Goal: Find specific page/section: Find specific page/section

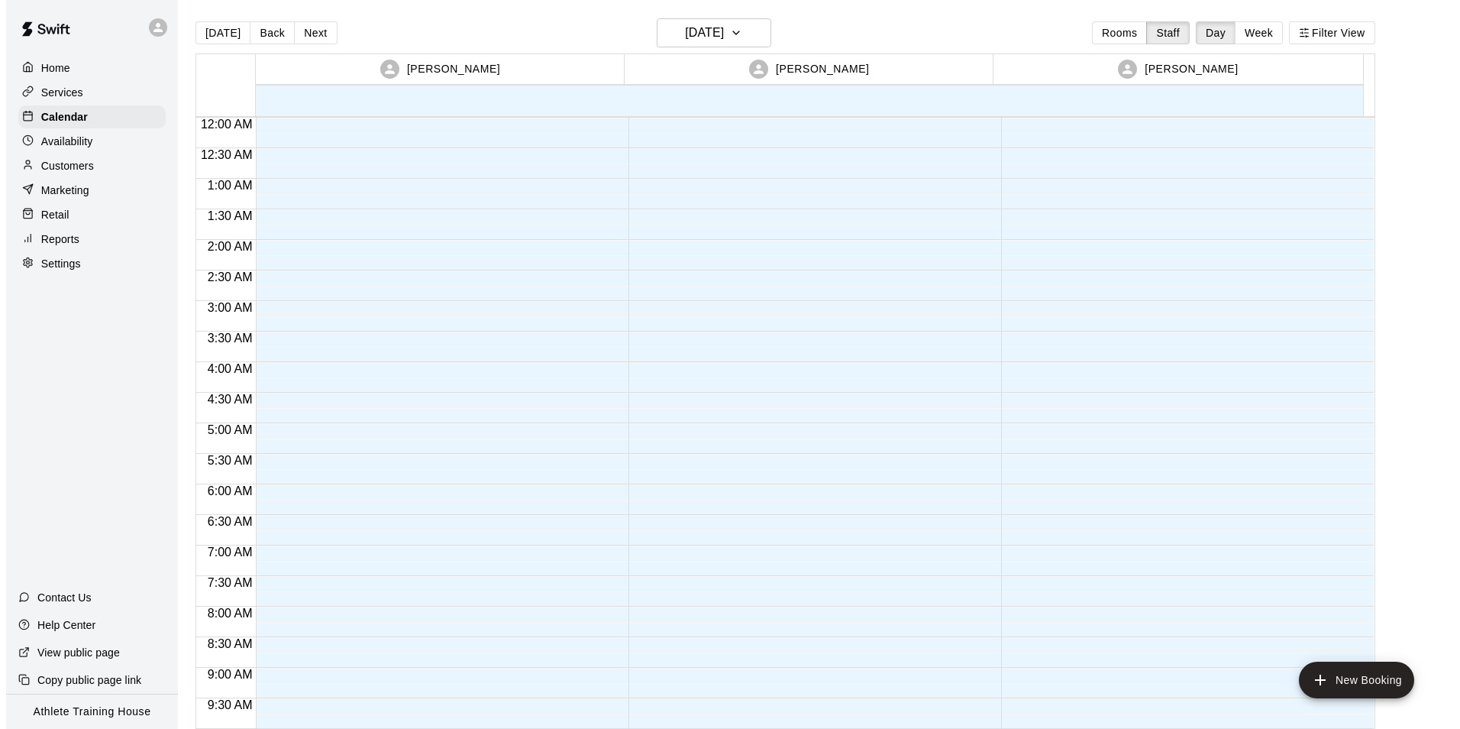
scroll to position [838, 0]
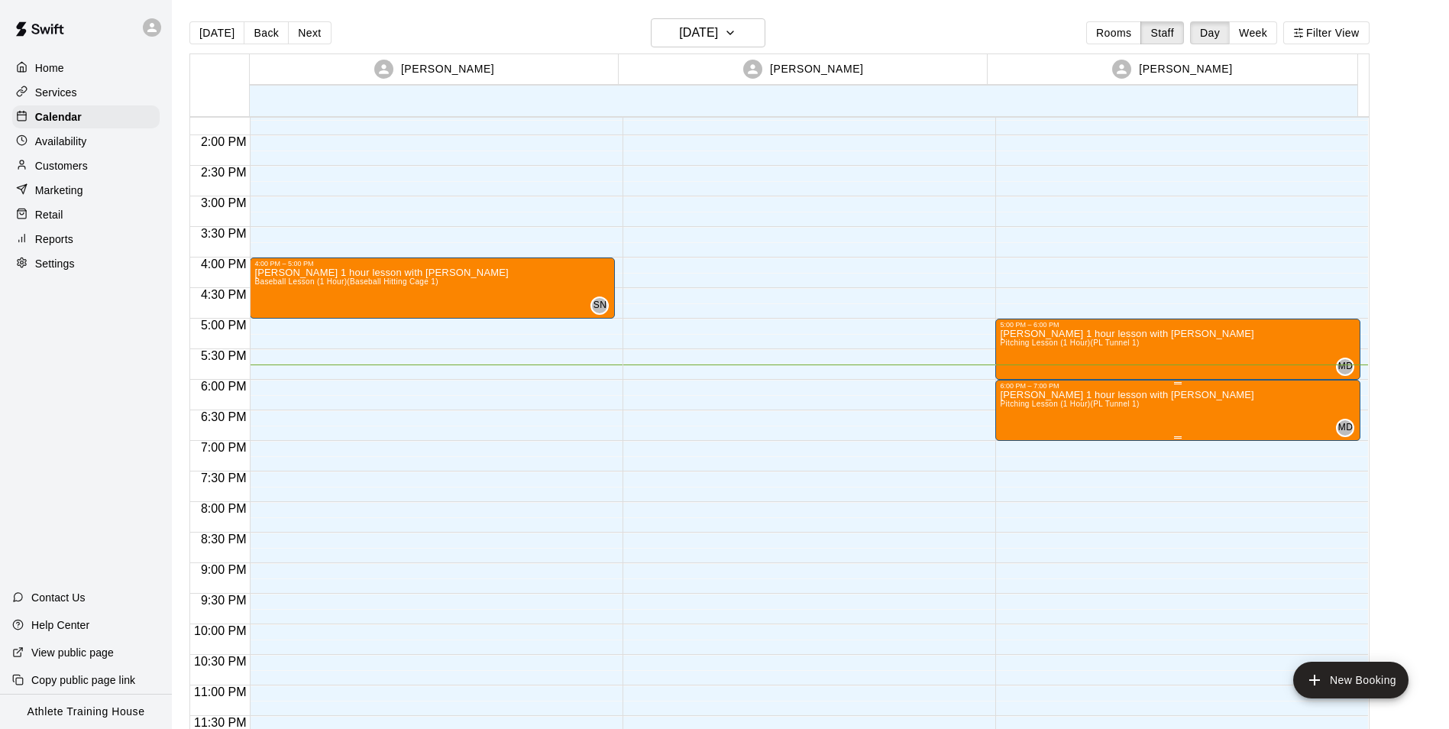
click at [1082, 395] on p "[PERSON_NAME] 1 hour lesson with [PERSON_NAME]" at bounding box center [1127, 395] width 254 height 0
click at [1010, 416] on icon "edit" at bounding box center [1014, 412] width 14 height 14
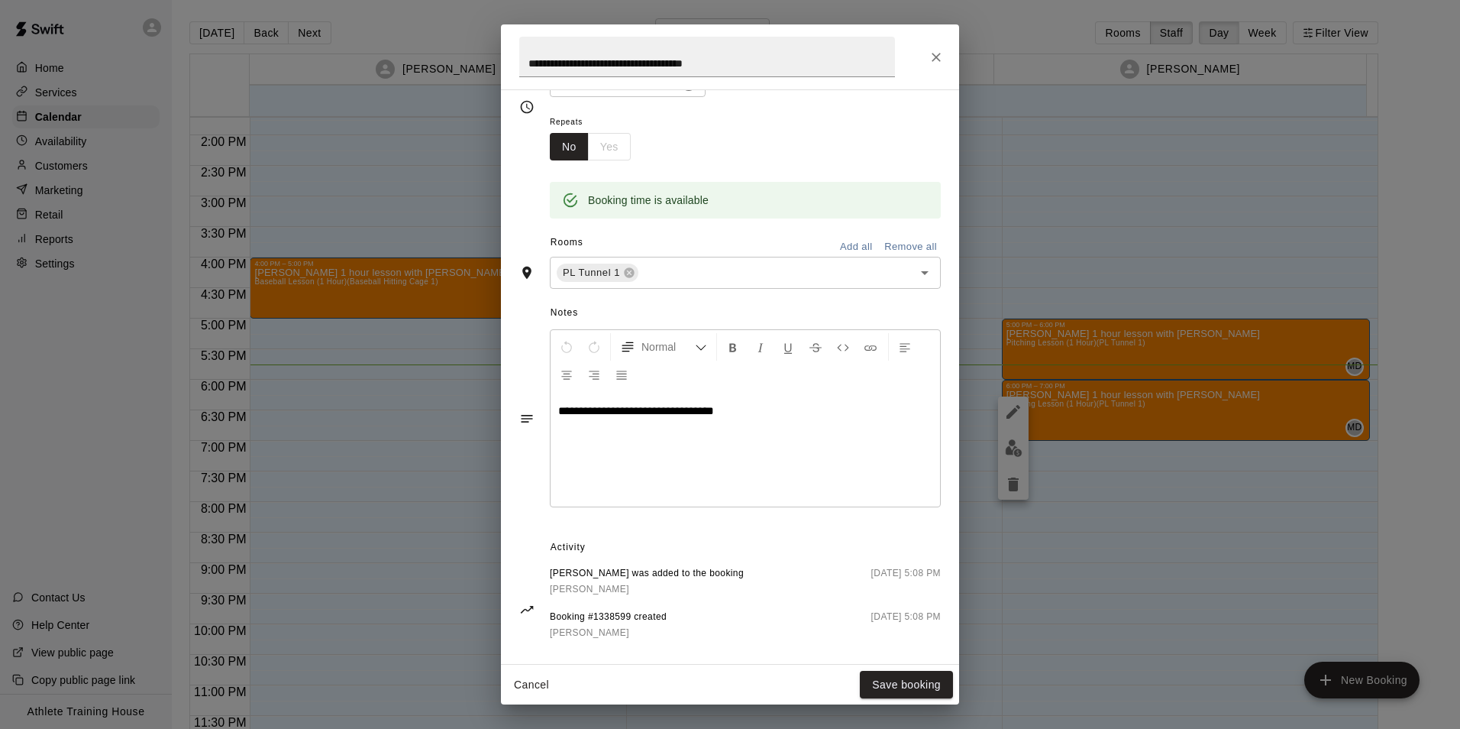
scroll to position [244, 0]
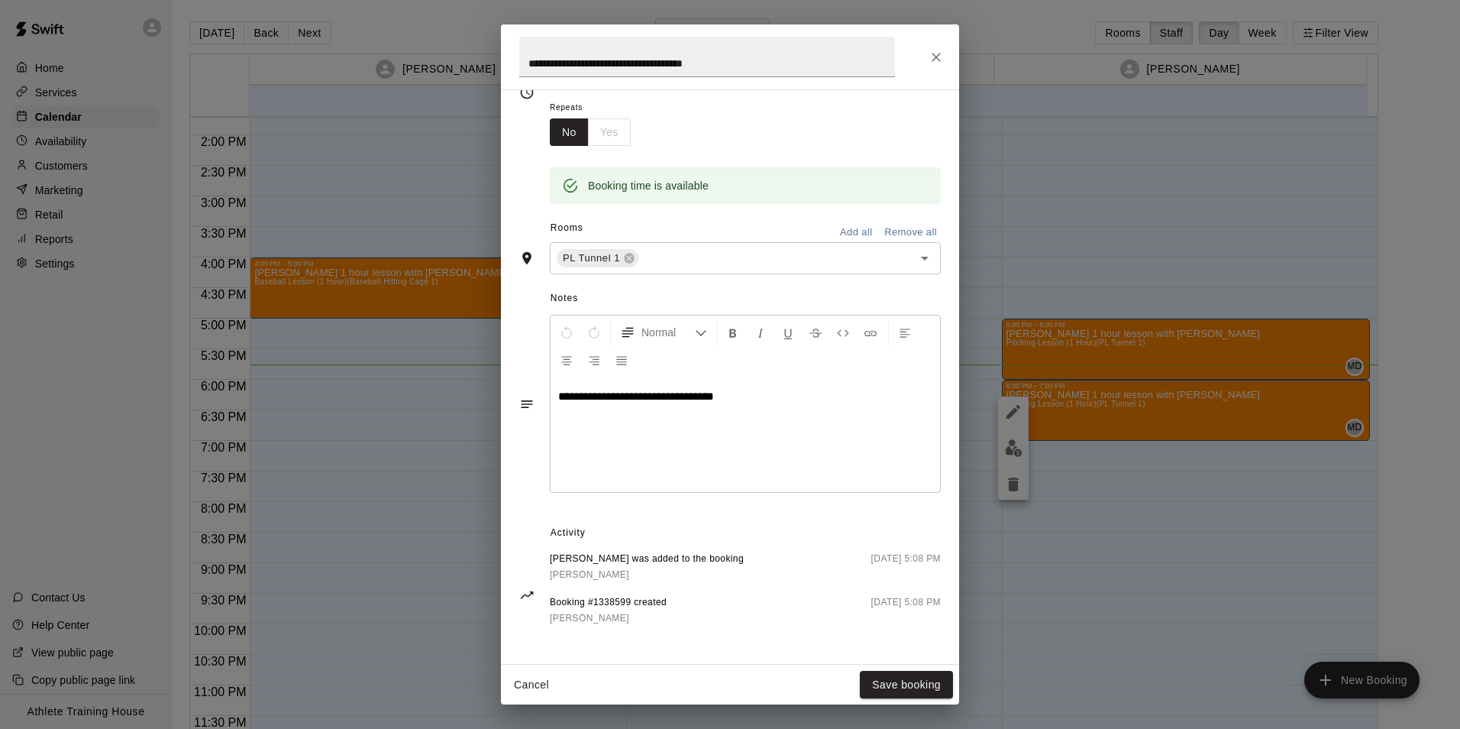
click at [1260, 487] on div "**********" at bounding box center [730, 364] width 1460 height 729
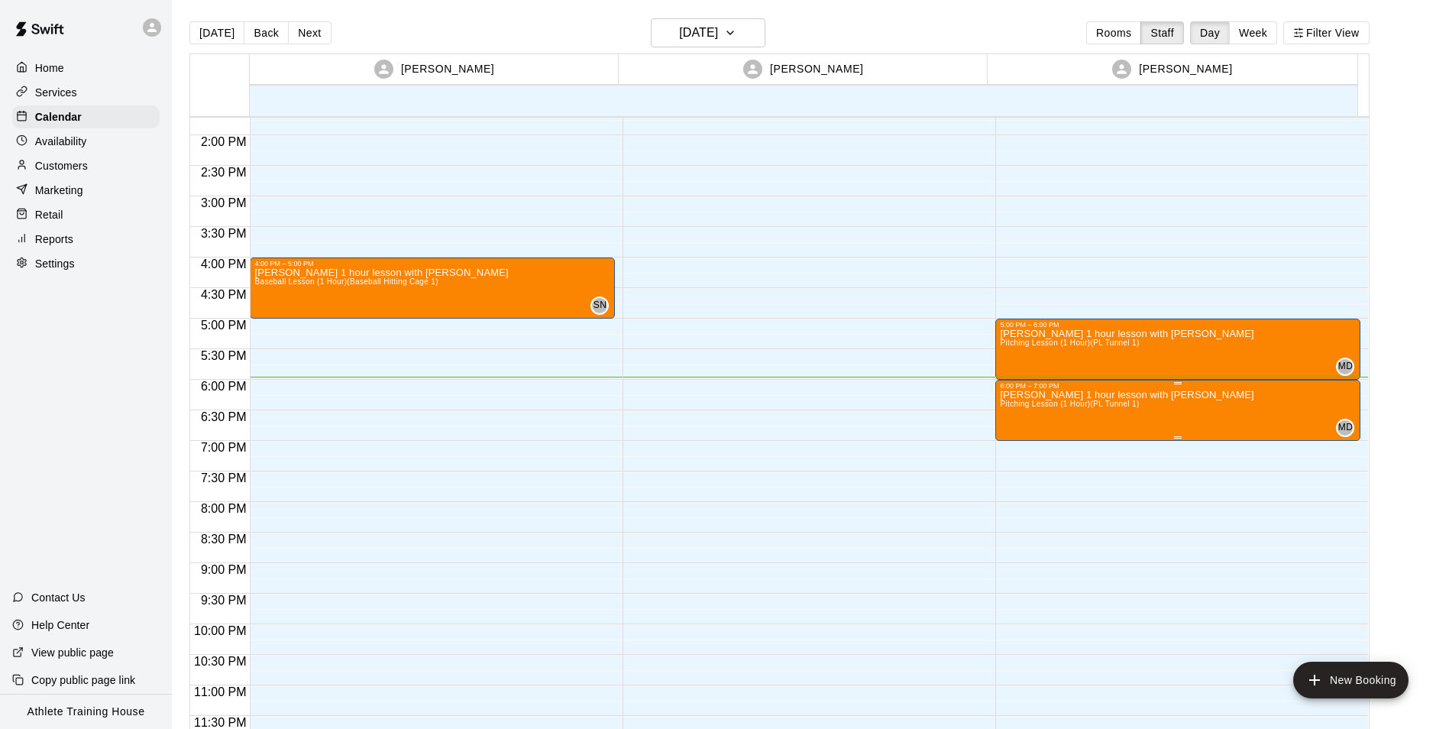
click at [1007, 412] on icon "edit" at bounding box center [1014, 406] width 14 height 14
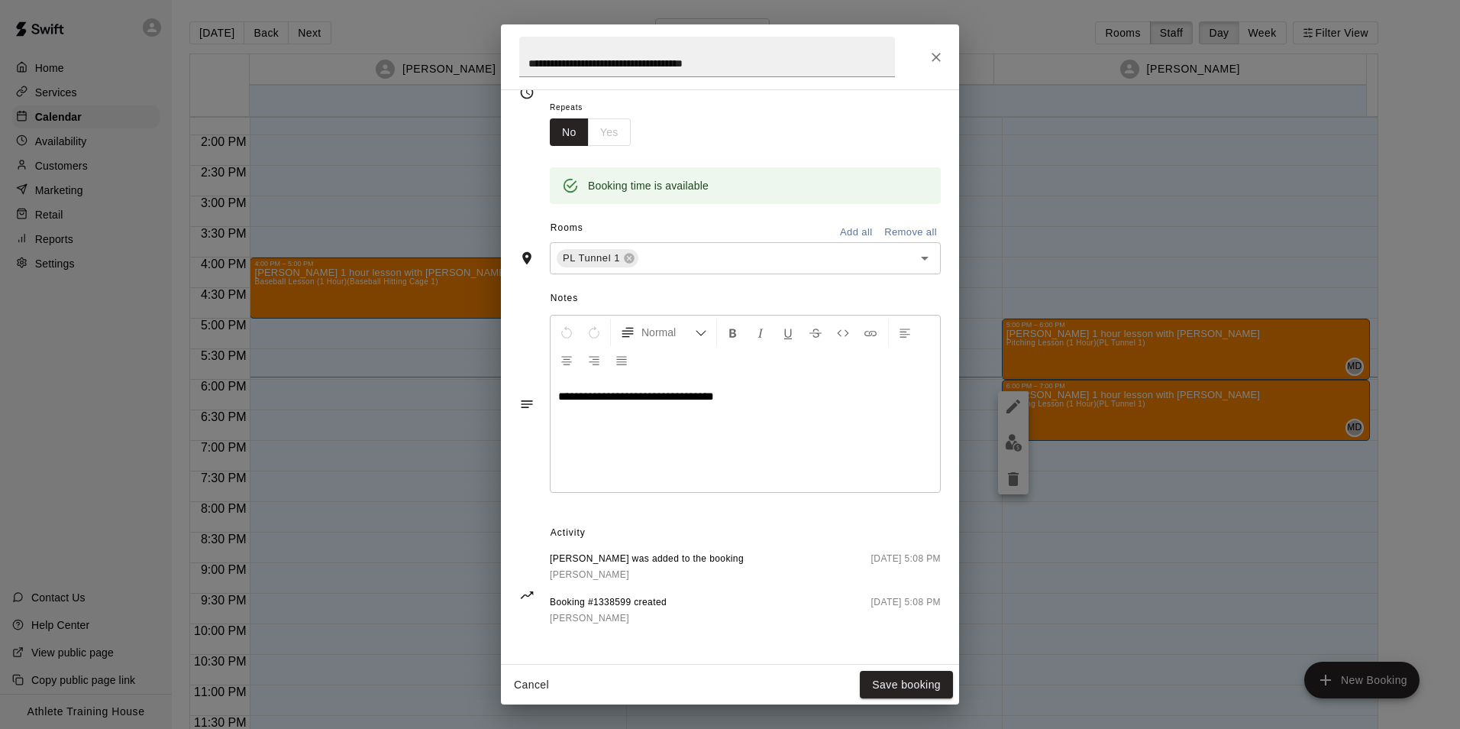
scroll to position [0, 0]
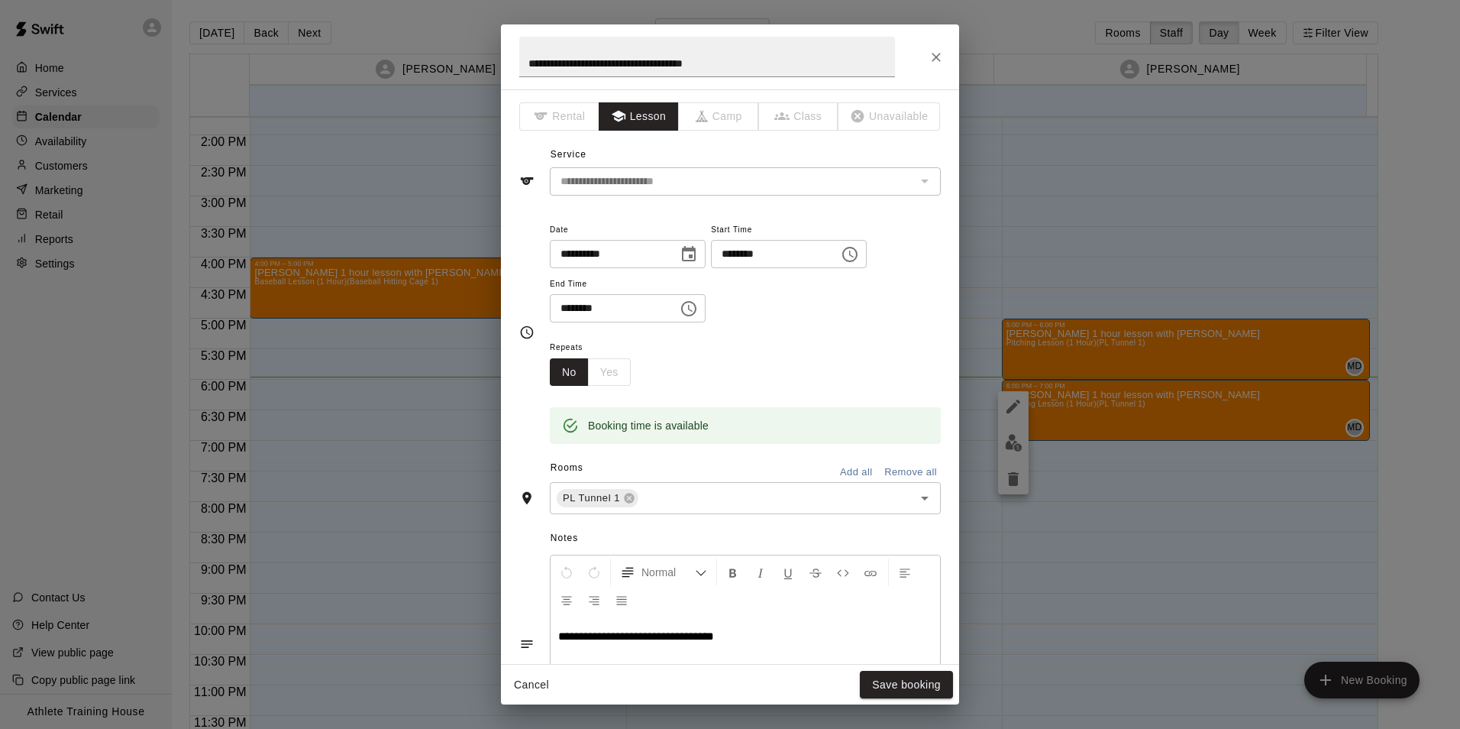
click at [941, 53] on icon "Close" at bounding box center [936, 57] width 15 height 15
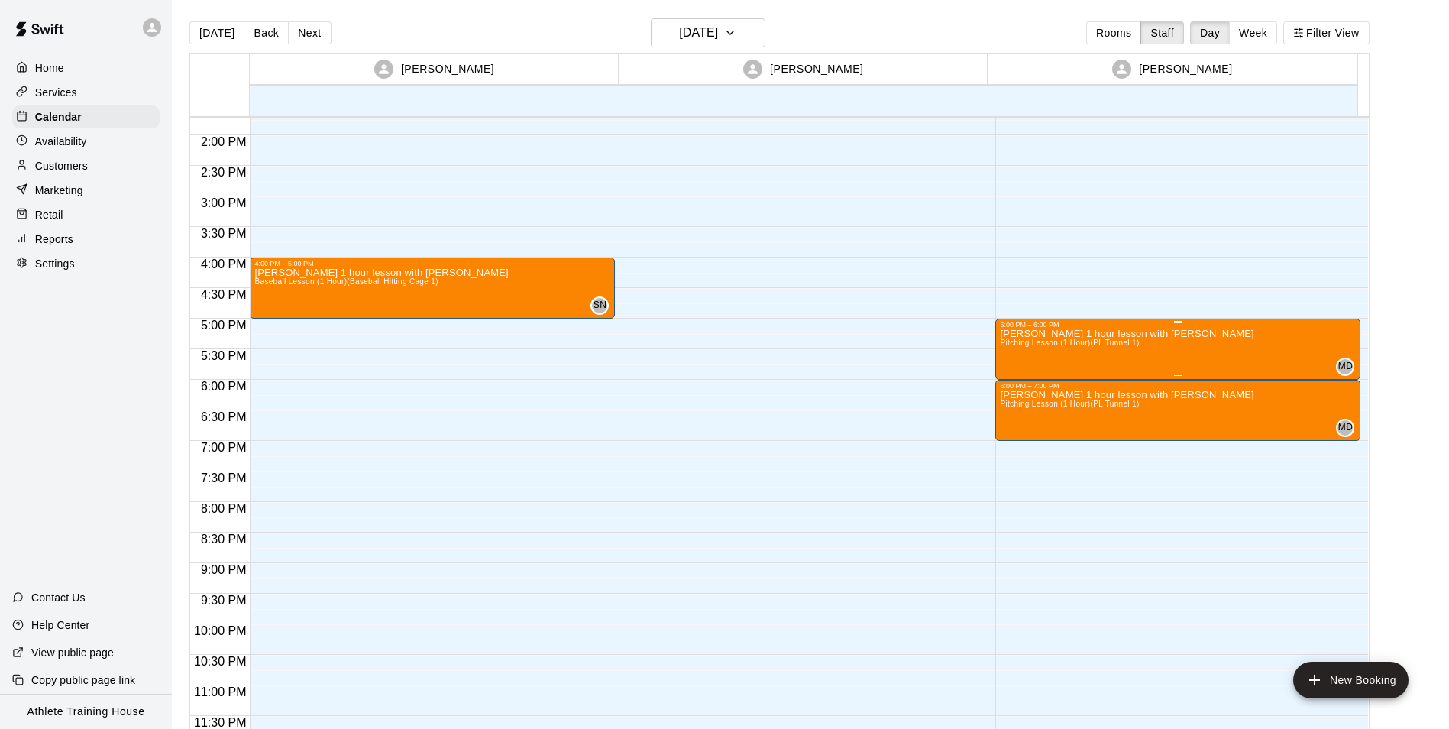
click at [1038, 347] on span "Pitching Lesson (1 Hour) (PL Tunnel 1)" at bounding box center [1069, 342] width 139 height 8
click at [1012, 350] on icon "edit" at bounding box center [1013, 354] width 18 height 18
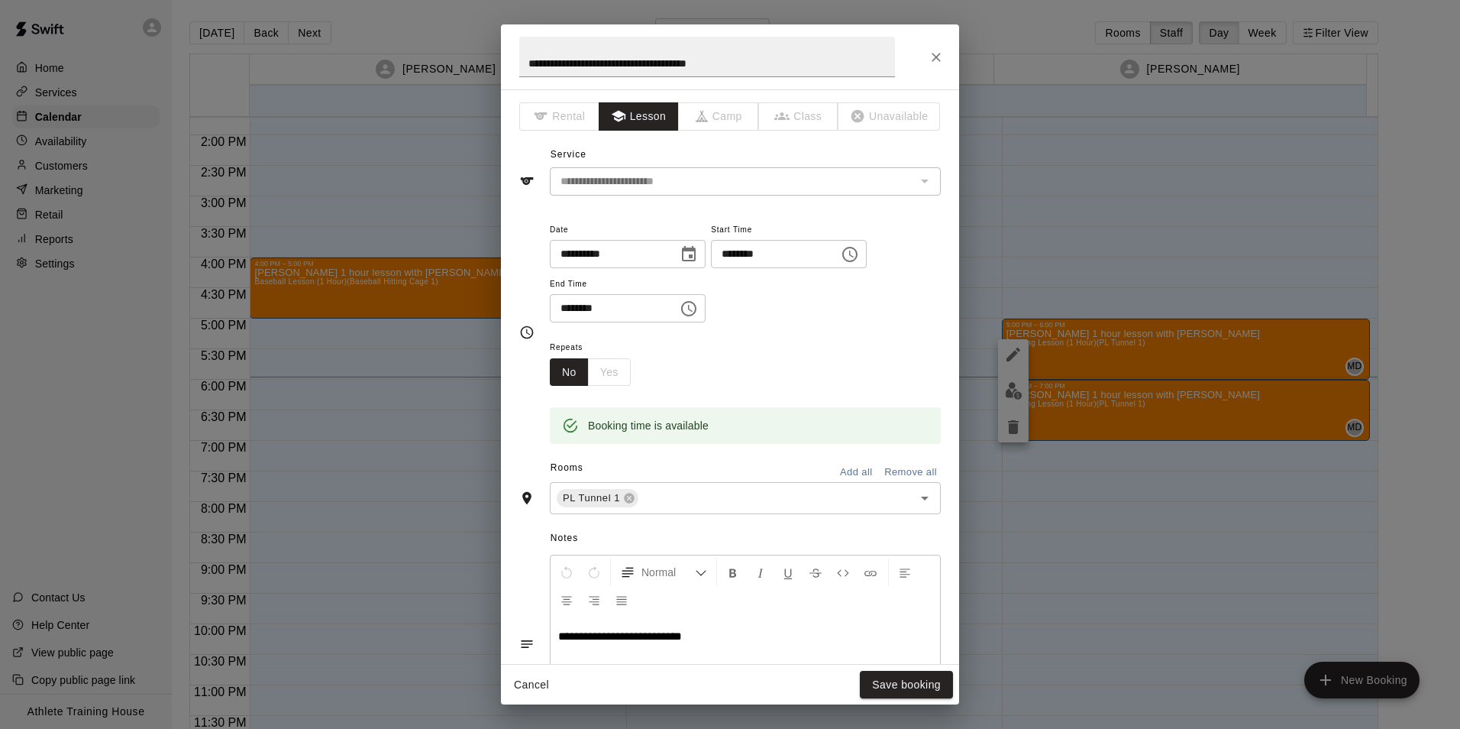
click at [921, 54] on div "**********" at bounding box center [730, 56] width 458 height 65
click at [929, 51] on icon "Close" at bounding box center [936, 57] width 15 height 15
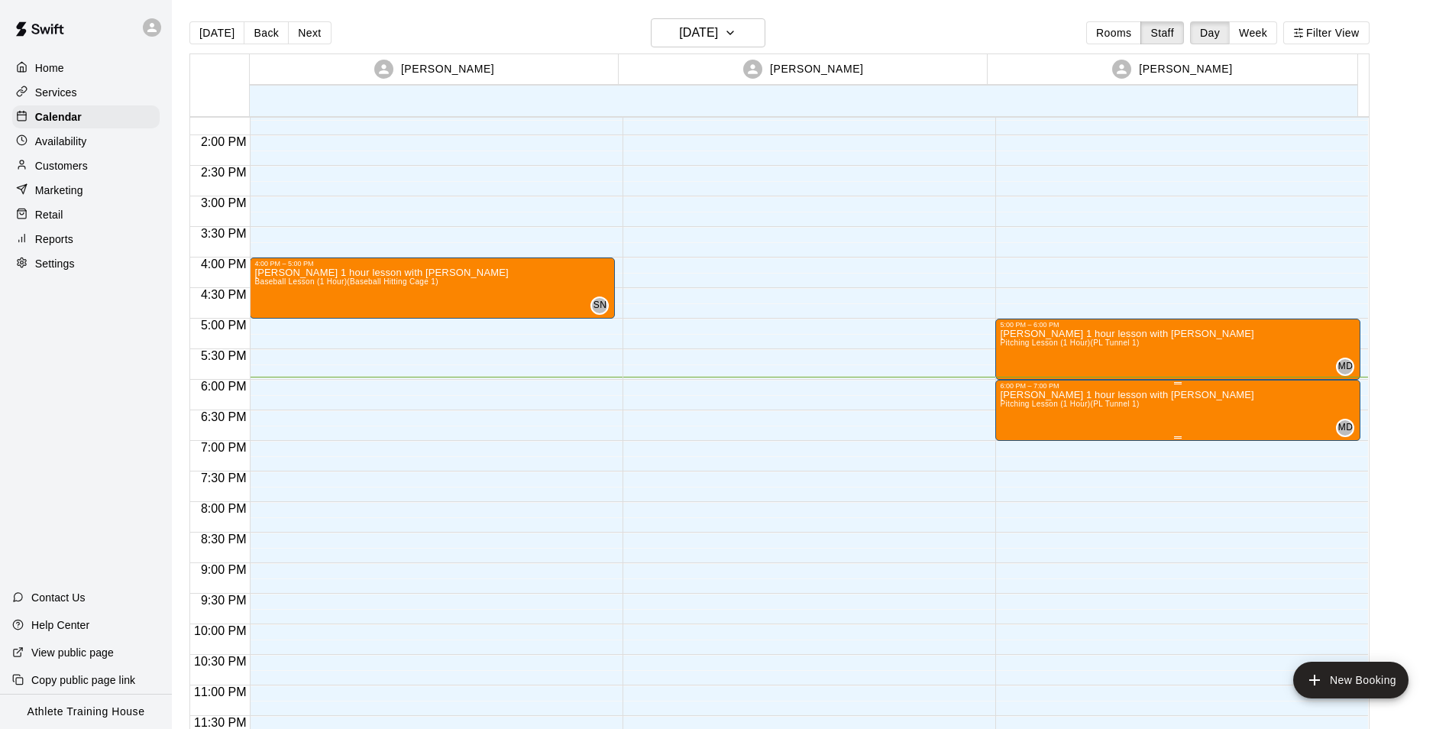
click at [1057, 395] on p "[PERSON_NAME] 1 hour lesson with [PERSON_NAME]" at bounding box center [1127, 395] width 254 height 0
click at [965, 408] on div at bounding box center [730, 364] width 1460 height 729
click at [69, 162] on p "Customers" at bounding box center [61, 165] width 53 height 15
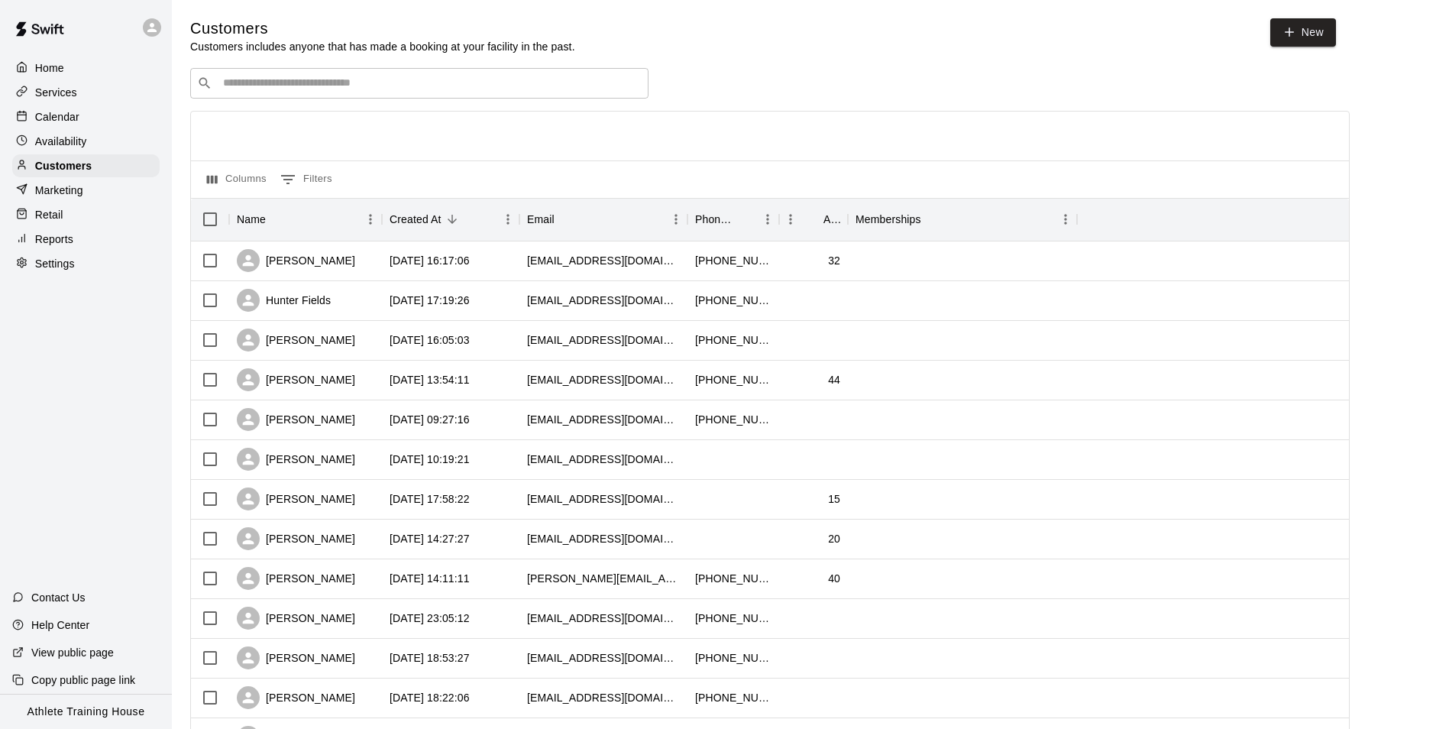
click at [358, 91] on input "Search customers by name or email" at bounding box center [429, 83] width 423 height 15
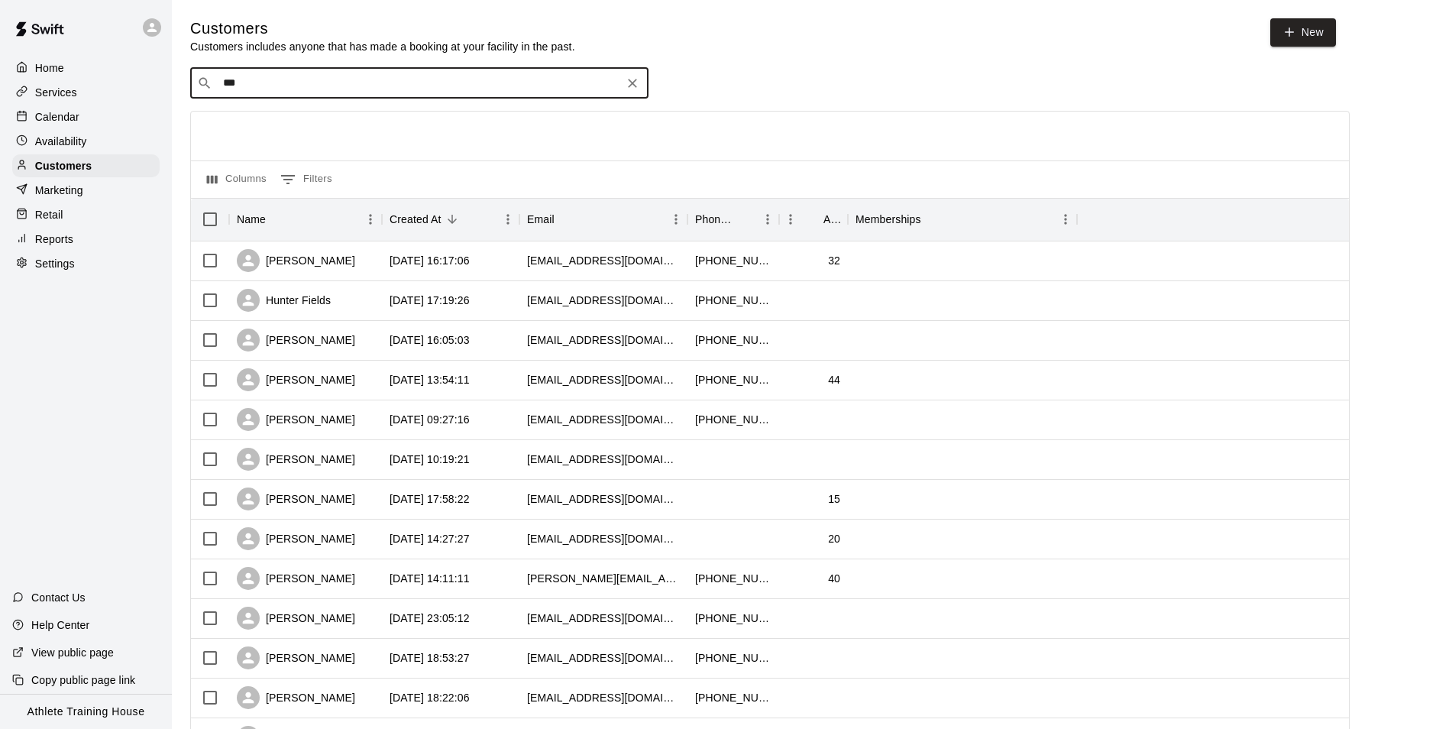
type input "****"
click at [379, 176] on span "[EMAIL_ADDRESS][DOMAIN_NAME]" at bounding box center [461, 181] width 164 height 11
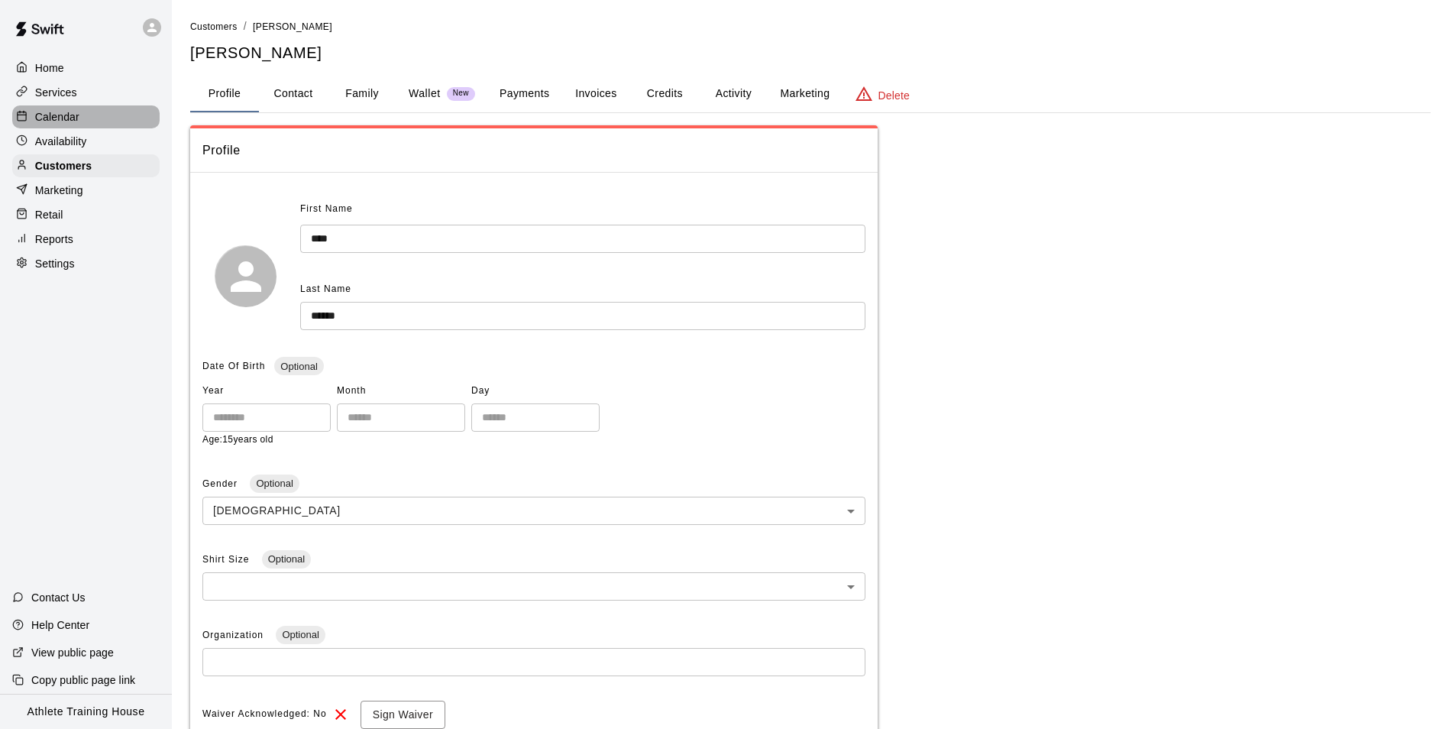
click at [98, 108] on div "Calendar" at bounding box center [85, 116] width 147 height 23
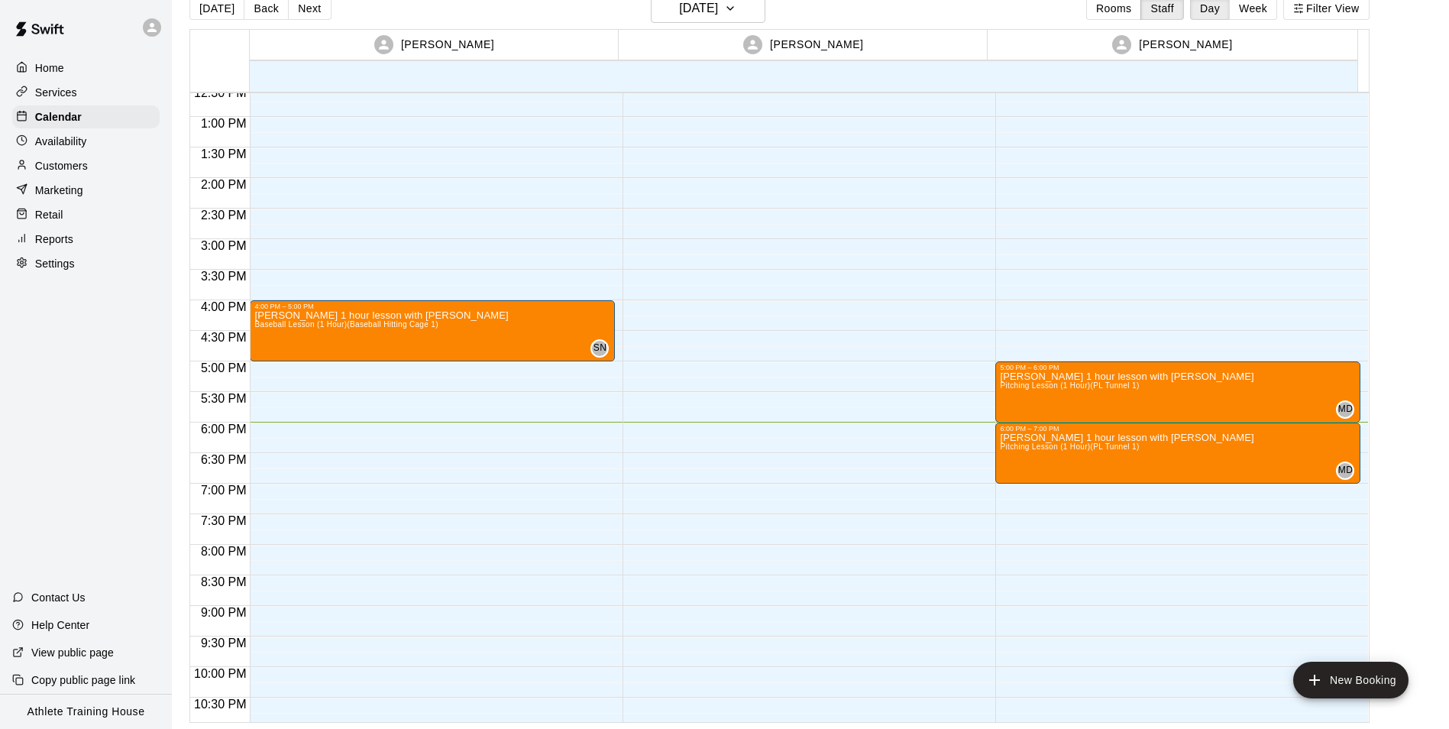
scroll to position [838, 0]
